Goal: Check status: Check status

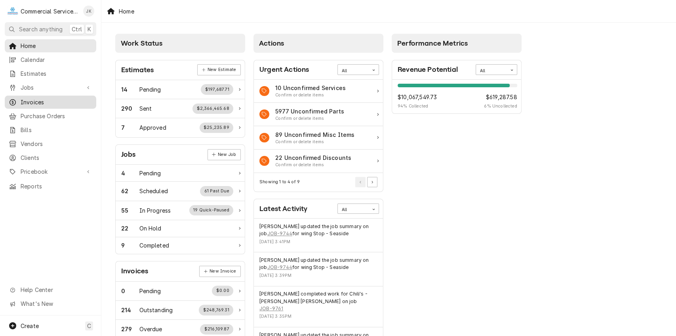
click at [45, 98] on span "Invoices" at bounding box center [57, 102] width 72 height 8
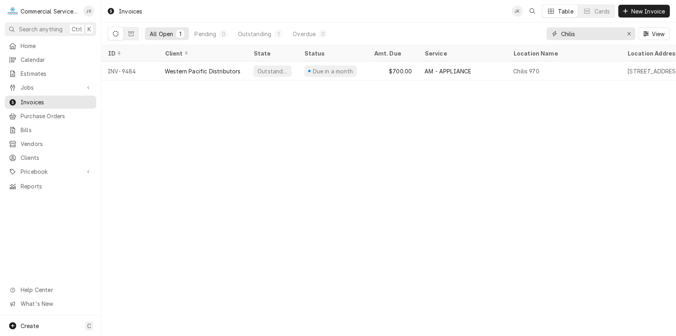
click at [580, 31] on input "Chilis" at bounding box center [590, 33] width 59 height 13
type input "C"
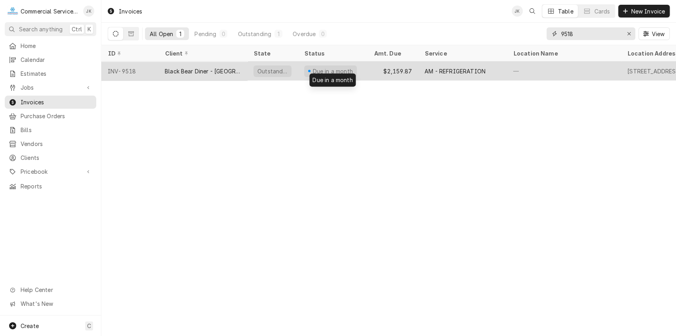
type input "9518"
click at [346, 71] on div "Due in a month" at bounding box center [333, 71] width 42 height 8
